Goal: Find specific page/section: Find specific page/section

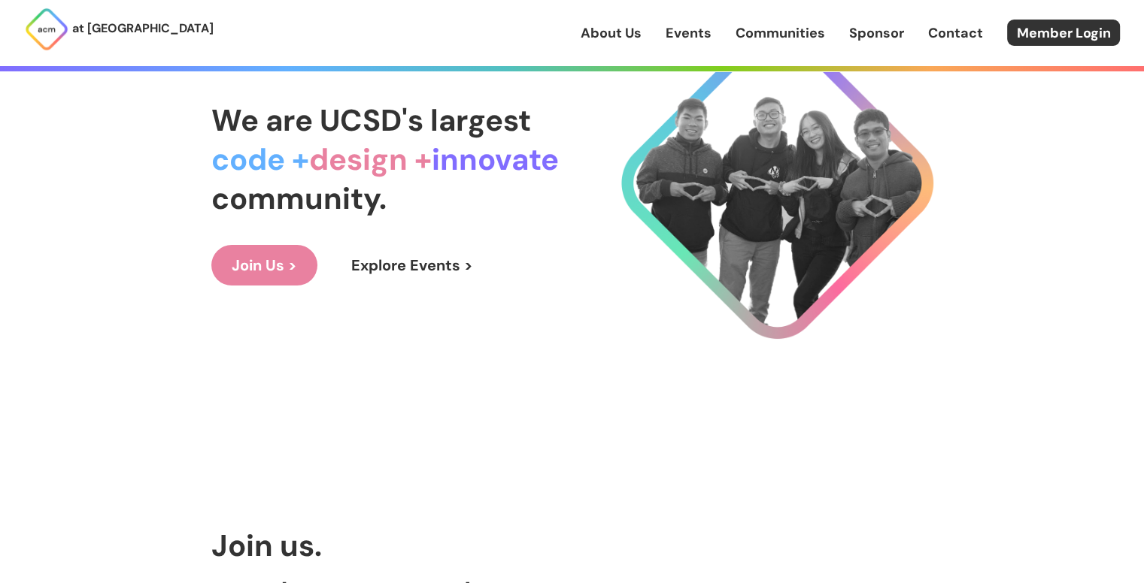
scroll to position [168, 0]
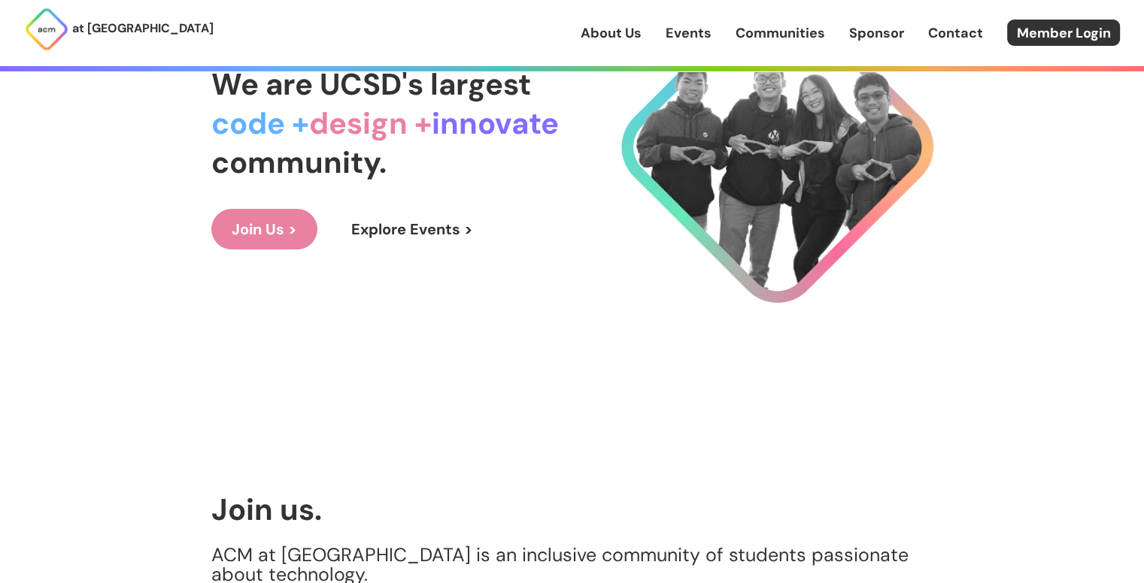
click at [377, 232] on link "Explore Events >" at bounding box center [412, 229] width 162 height 41
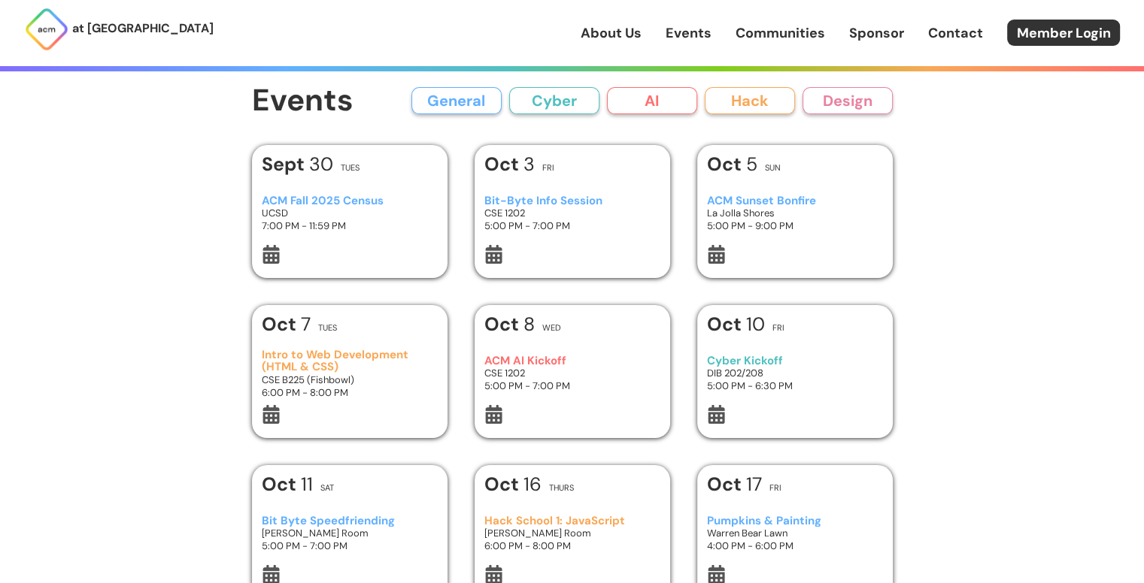
click at [631, 110] on button "AI" at bounding box center [652, 100] width 90 height 27
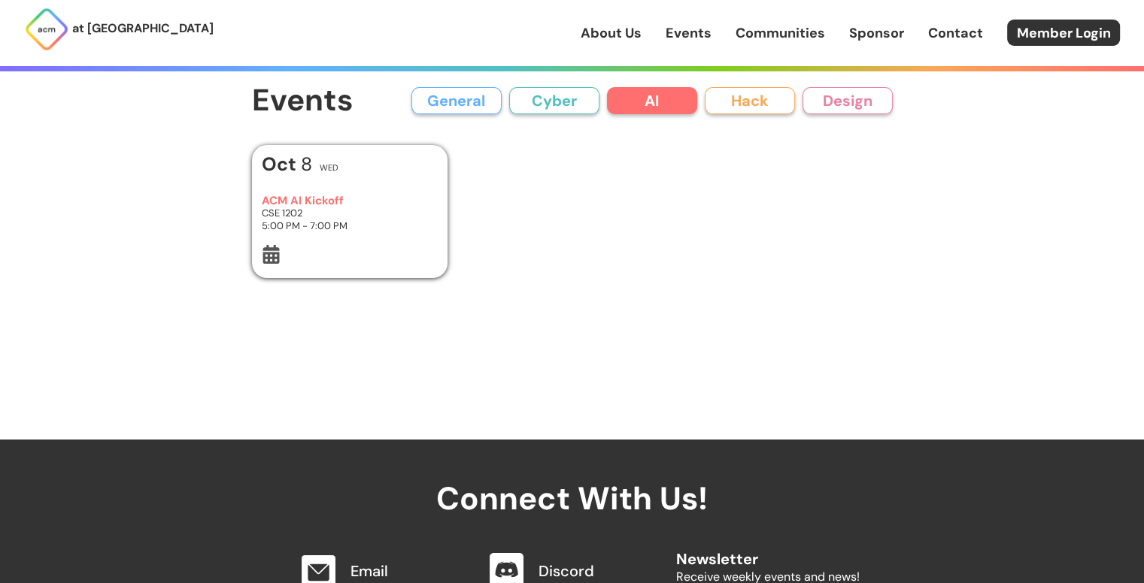
click at [580, 102] on button "Cyber" at bounding box center [554, 100] width 90 height 27
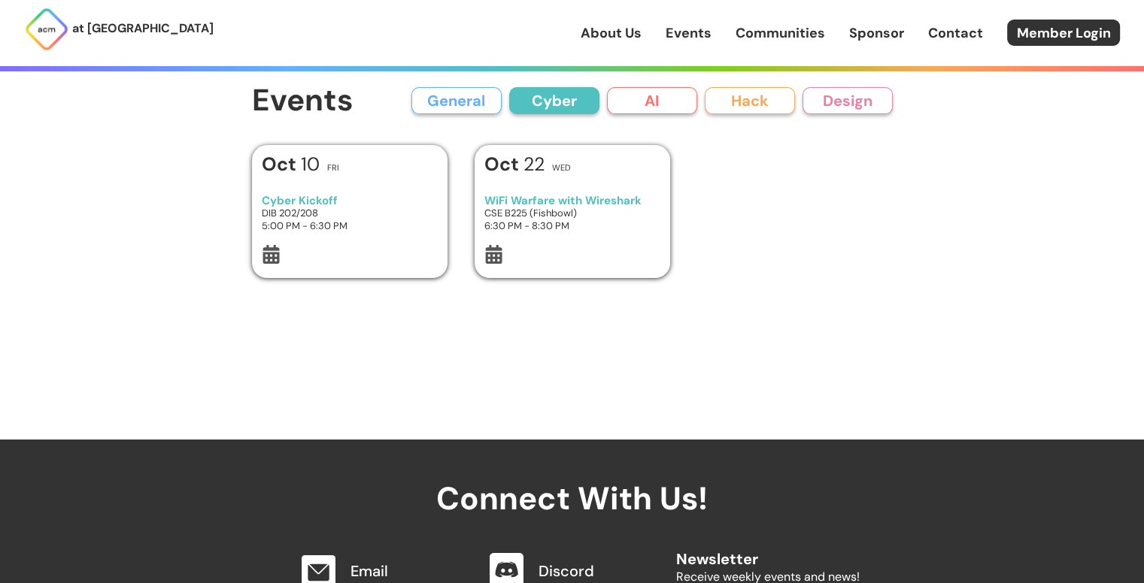
click at [483, 101] on button "General" at bounding box center [456, 100] width 90 height 27
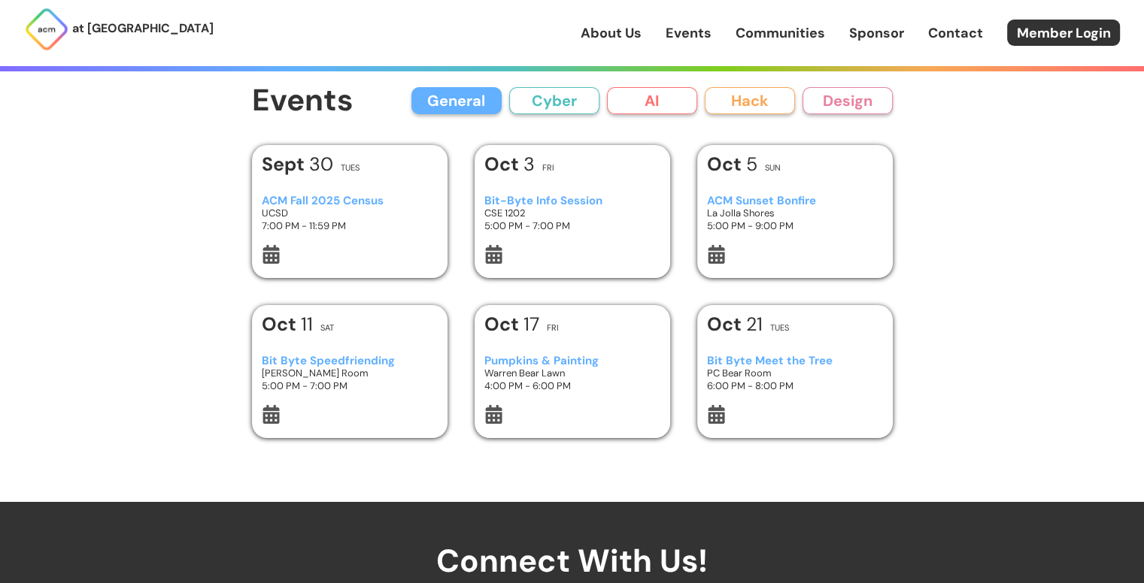
click at [435, 106] on button "General" at bounding box center [456, 100] width 90 height 27
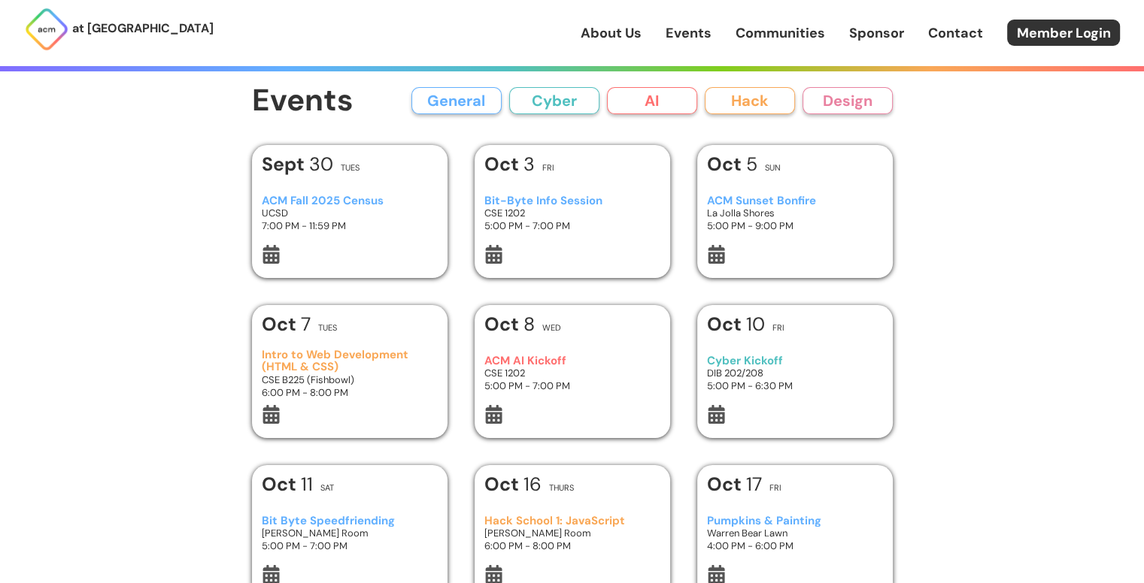
scroll to position [125, 0]
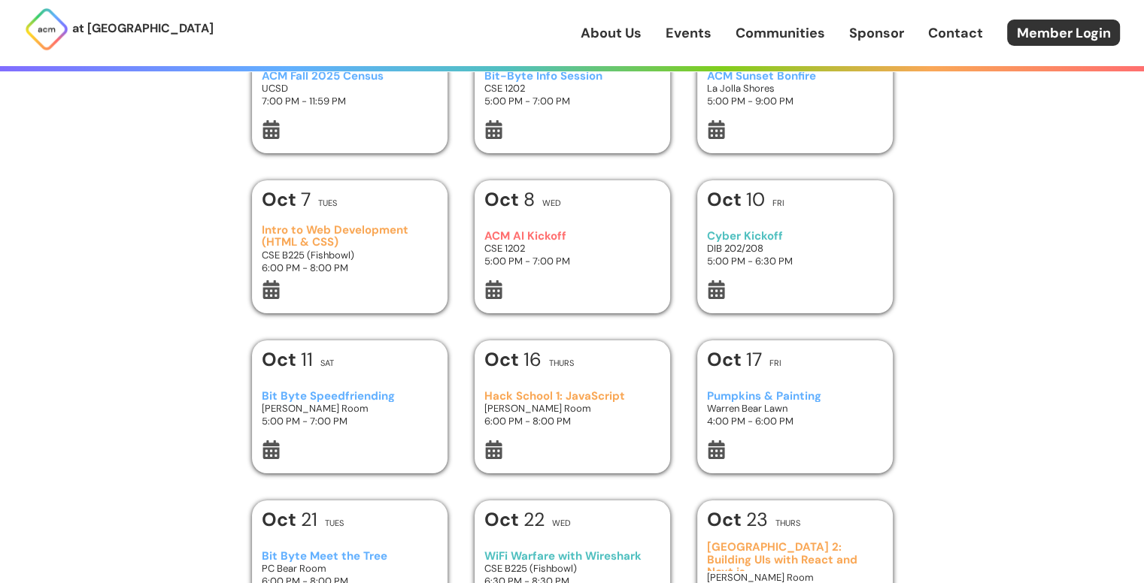
click at [541, 232] on h3 "ACM AI Kickoff" at bounding box center [571, 236] width 175 height 13
